Goal: Register for event/course

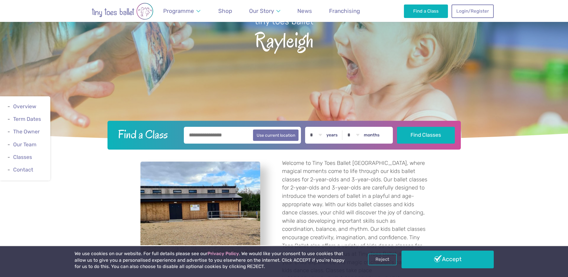
scroll to position [90, 0]
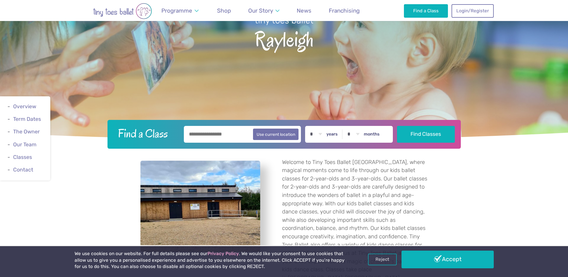
click at [233, 135] on input "text" at bounding box center [242, 134] width 117 height 17
type input "******"
click at [322, 133] on select "* * * * * * * * * * ** ** **" at bounding box center [315, 134] width 19 height 17
select select "*"
click at [311, 126] on select "* * * * * * * * * * ** ** **" at bounding box center [315, 134] width 19 height 17
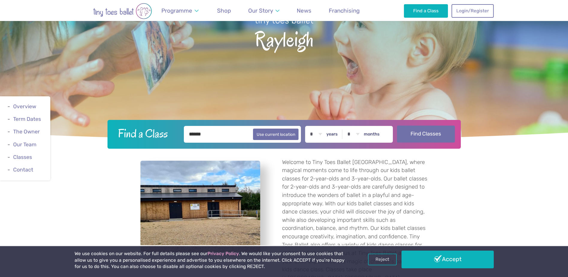
click at [431, 132] on button "Find Classes" at bounding box center [426, 133] width 58 height 17
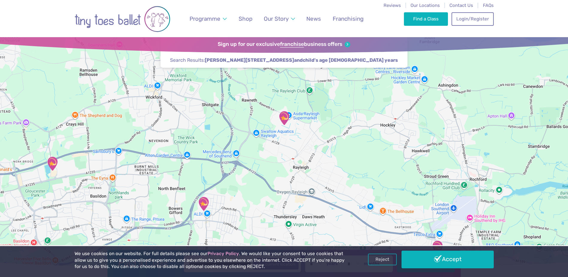
drag, startPoint x: 332, startPoint y: 104, endPoint x: 319, endPoint y: 207, distance: 103.8
click at [319, 207] on div at bounding box center [284, 152] width 568 height 231
click at [283, 116] on img "The Birches Scout Hut" at bounding box center [284, 117] width 15 height 15
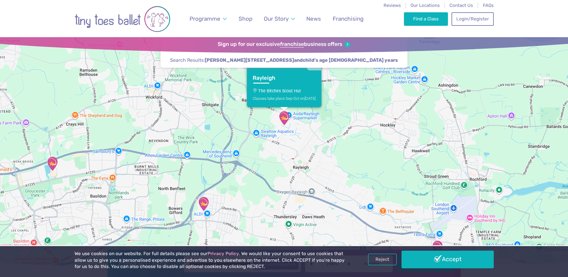
click at [275, 96] on div "Classes take place Sep-Oct [DATE]" at bounding box center [284, 98] width 63 height 4
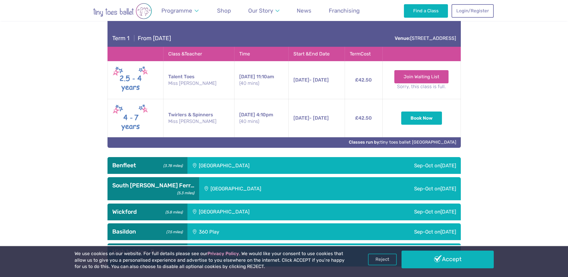
scroll to position [411, 0]
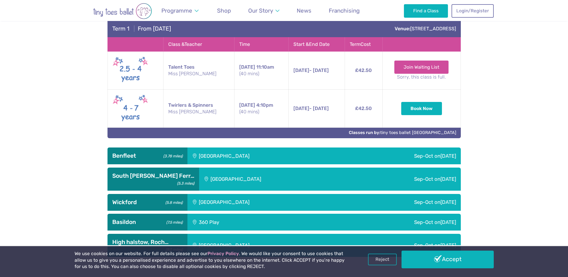
click at [259, 157] on div "[GEOGRAPHIC_DATA]" at bounding box center [264, 155] width 154 height 17
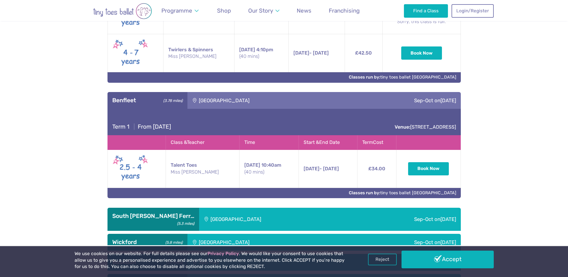
scroll to position [501, 0]
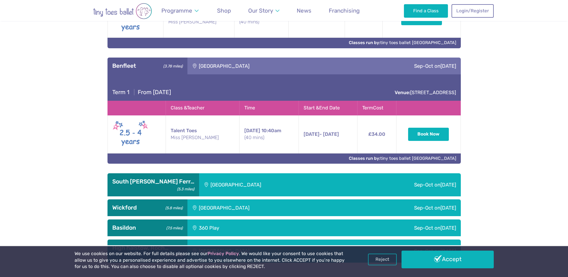
click at [227, 182] on div "[GEOGRAPHIC_DATA]" at bounding box center [273, 184] width 148 height 23
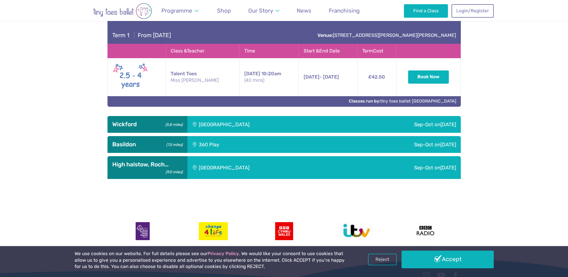
scroll to position [680, 0]
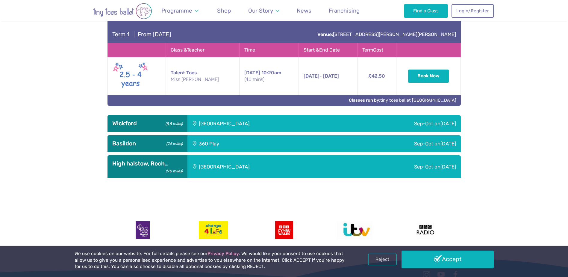
click at [219, 131] on div "[GEOGRAPHIC_DATA]" at bounding box center [264, 123] width 154 height 17
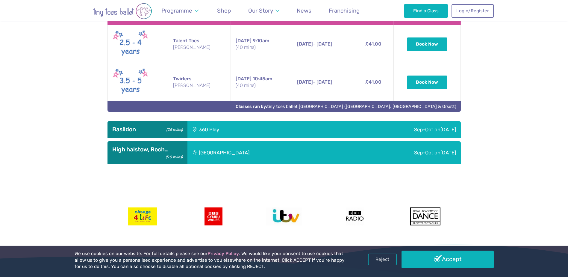
scroll to position [830, 0]
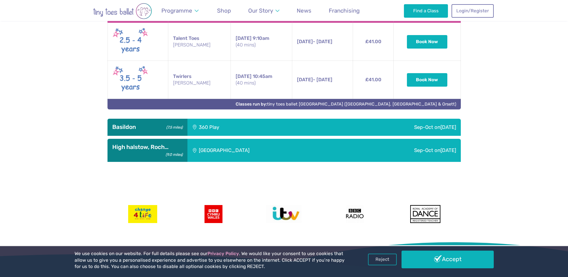
click at [222, 131] on div "360 Play" at bounding box center [244, 127] width 114 height 17
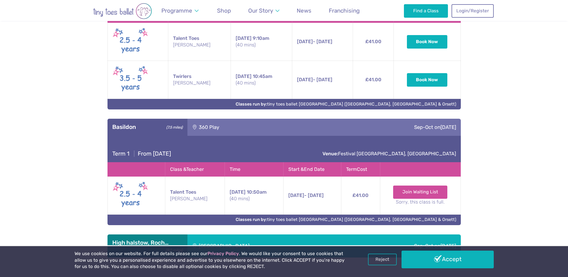
scroll to position [920, 0]
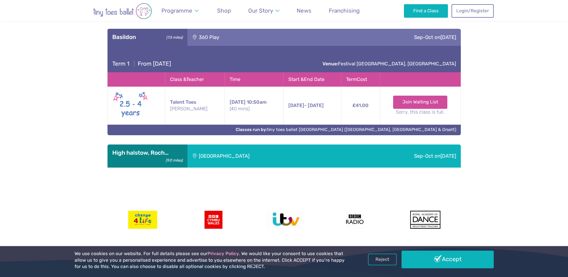
click at [226, 165] on div "[GEOGRAPHIC_DATA]" at bounding box center [264, 155] width 154 height 23
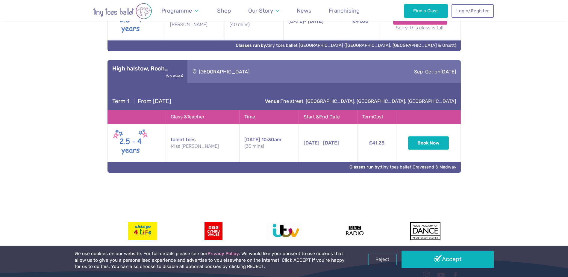
scroll to position [1010, 0]
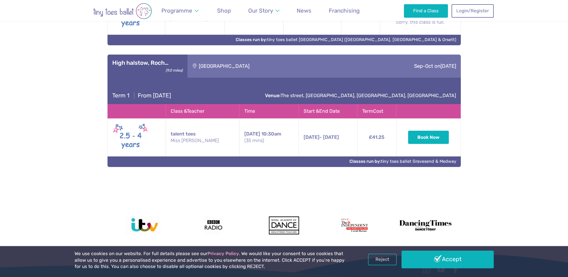
click at [161, 66] on h3 "High halstow, Roch… (9.0 miles)" at bounding box center [147, 62] width 70 height 7
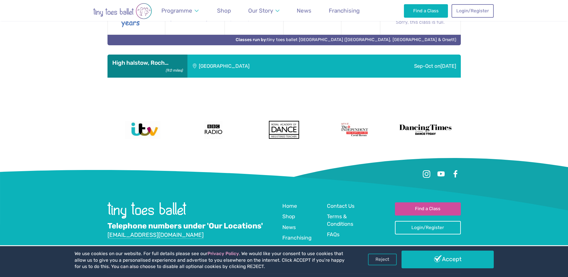
click at [161, 66] on h3 "High halstow, Roch… (9.0 miles)" at bounding box center [147, 62] width 70 height 7
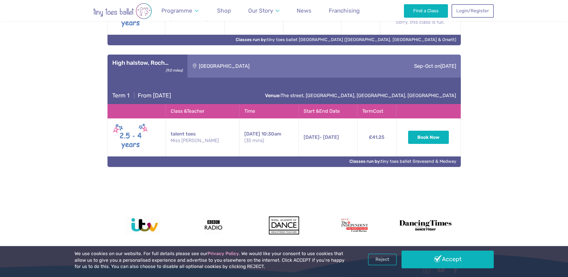
click at [234, 69] on div "[GEOGRAPHIC_DATA]" at bounding box center [264, 65] width 154 height 23
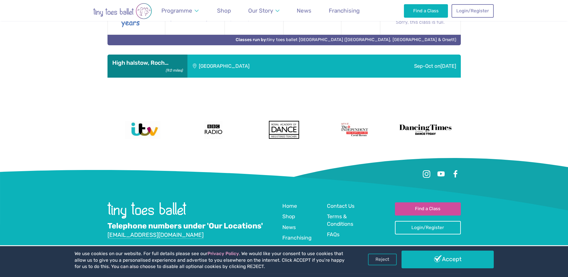
click at [234, 69] on div "[GEOGRAPHIC_DATA]" at bounding box center [264, 65] width 154 height 23
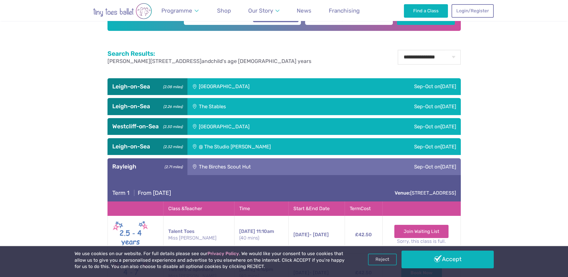
scroll to position [231, 0]
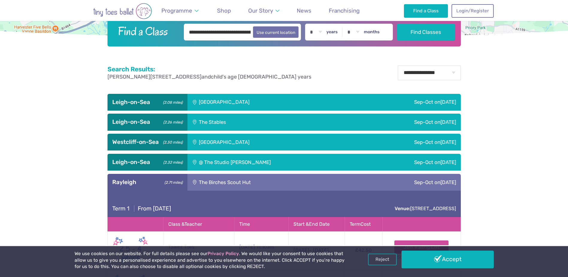
click at [241, 161] on div "@ The Studio [PERSON_NAME]" at bounding box center [273, 162] width 172 height 17
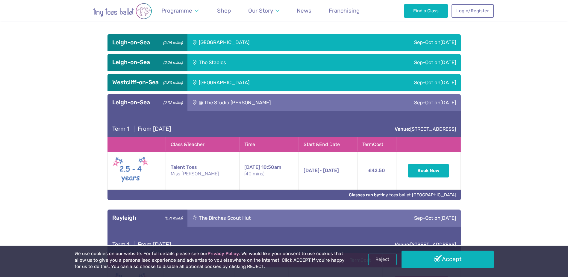
scroll to position [291, 0]
click at [226, 80] on div "[GEOGRAPHIC_DATA]" at bounding box center [264, 82] width 154 height 17
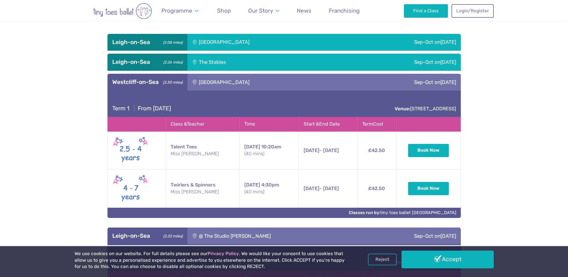
click at [226, 60] on div "The Stables" at bounding box center [249, 62] width 125 height 17
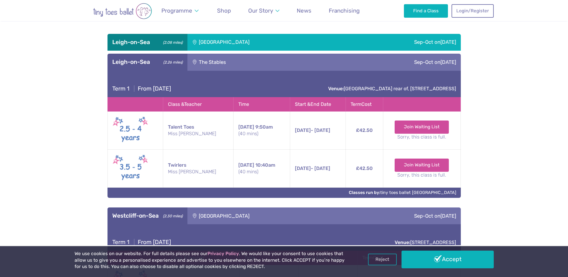
click at [225, 37] on div "[GEOGRAPHIC_DATA]" at bounding box center [264, 42] width 154 height 17
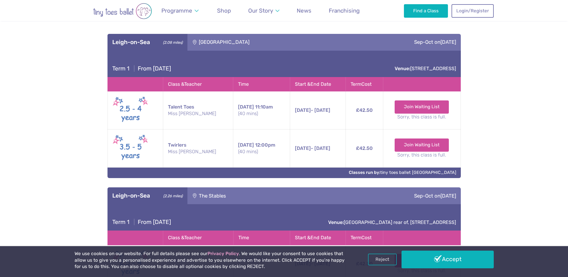
click at [224, 38] on div "[GEOGRAPHIC_DATA]" at bounding box center [264, 42] width 154 height 17
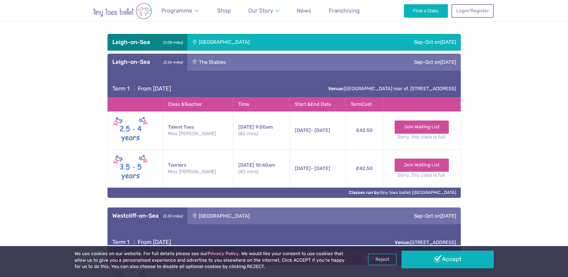
click at [226, 59] on div "The Stables" at bounding box center [249, 62] width 125 height 17
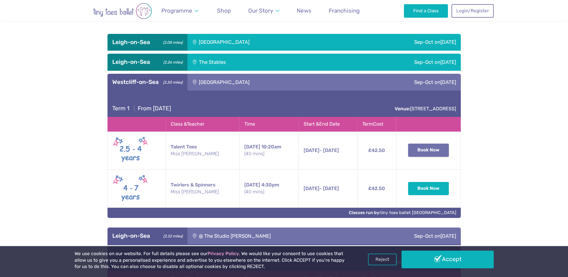
click at [424, 154] on button "Book Now" at bounding box center [428, 149] width 41 height 13
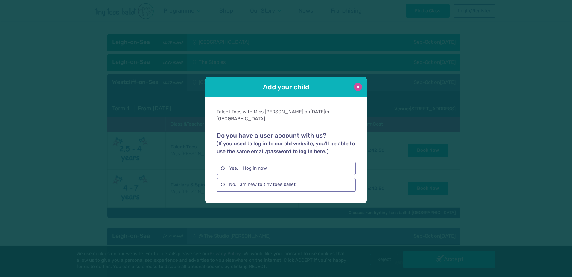
click at [358, 91] on button at bounding box center [358, 87] width 8 height 8
